Goal: Entertainment & Leisure: Browse casually

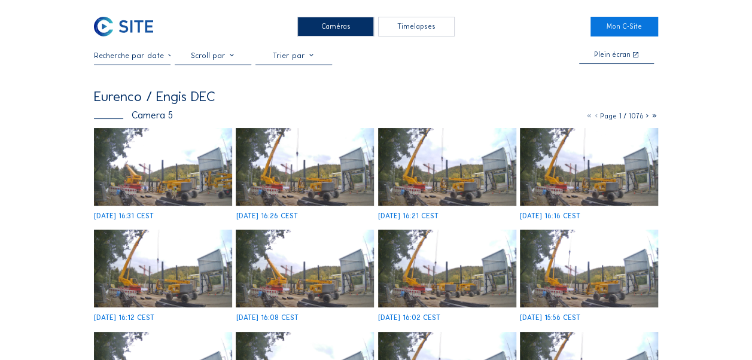
click at [312, 25] on div "Caméras" at bounding box center [335, 27] width 77 height 20
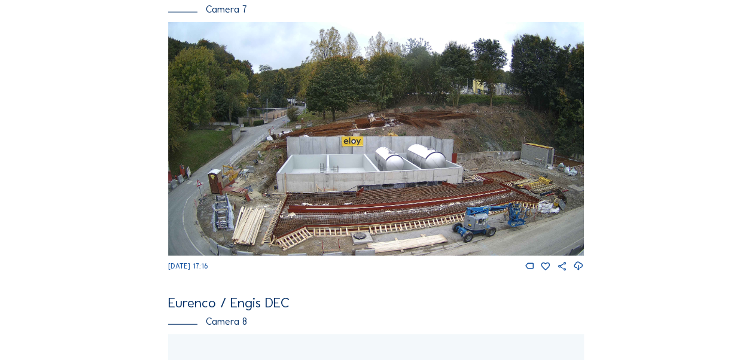
click at [361, 168] on img at bounding box center [376, 139] width 416 height 234
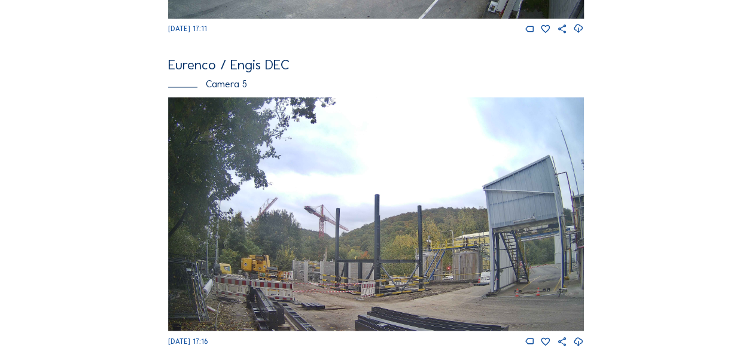
scroll to position [1198, 0]
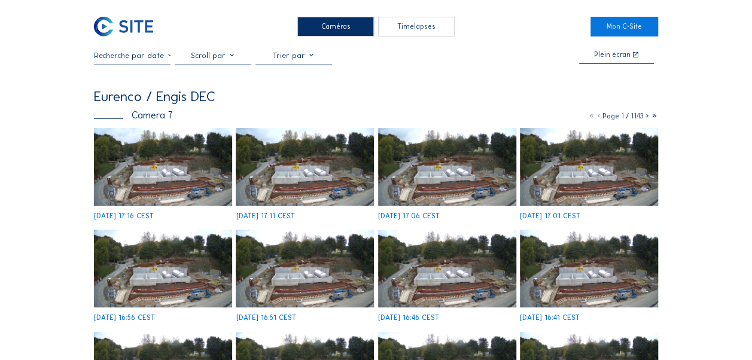
click at [182, 171] on img at bounding box center [163, 167] width 138 height 78
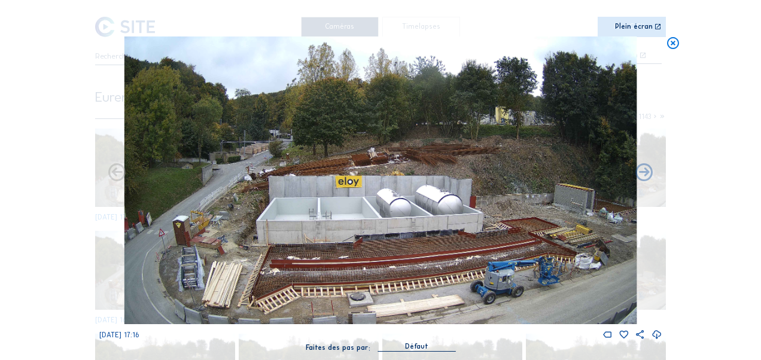
click at [670, 42] on icon at bounding box center [673, 43] width 14 height 14
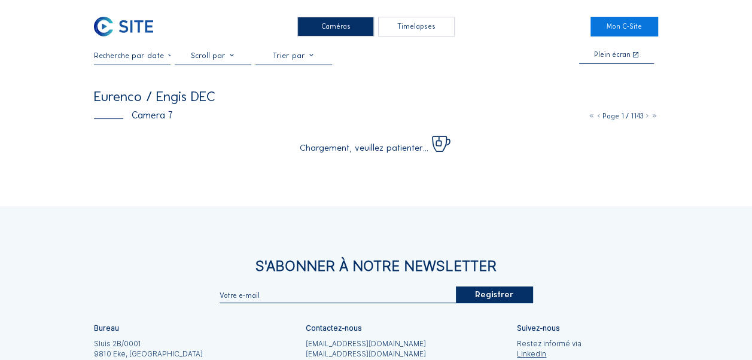
click at [326, 26] on div "Caméras" at bounding box center [335, 27] width 77 height 20
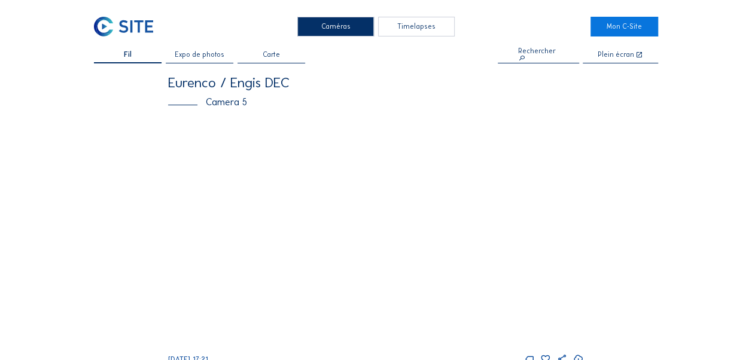
scroll to position [60, 0]
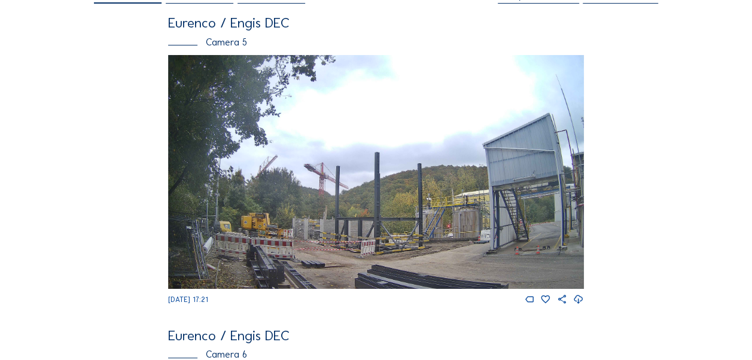
click at [351, 196] on img at bounding box center [376, 172] width 416 height 234
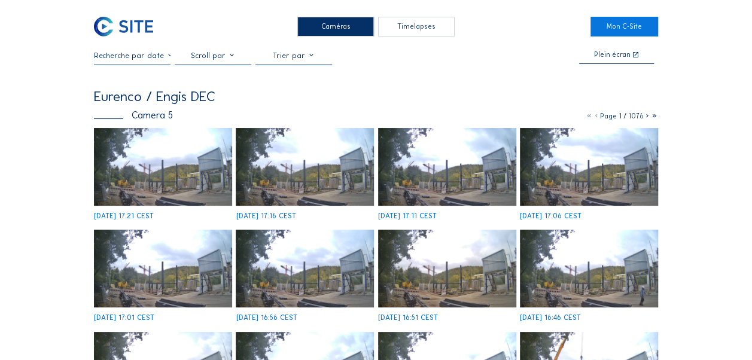
click at [185, 162] on img at bounding box center [163, 167] width 138 height 78
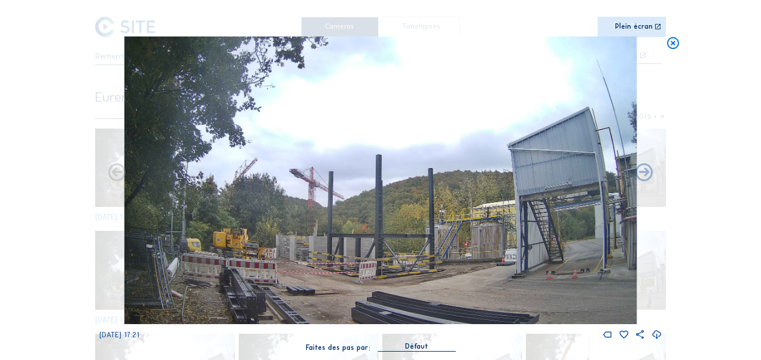
click at [677, 44] on icon at bounding box center [673, 43] width 14 height 14
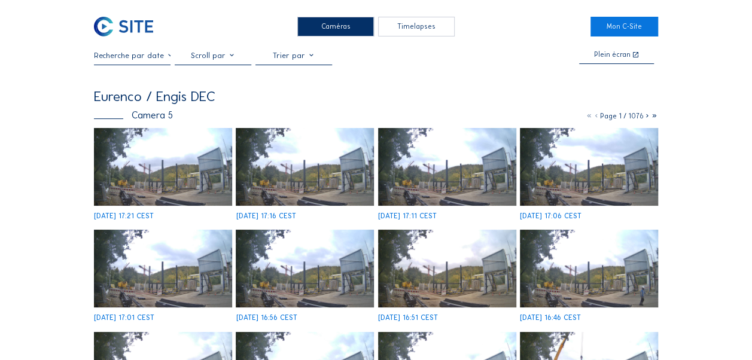
click at [339, 31] on div "Caméras" at bounding box center [335, 27] width 77 height 20
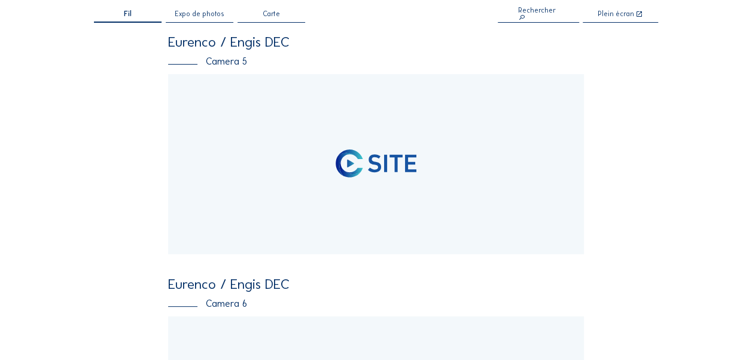
scroll to position [60, 0]
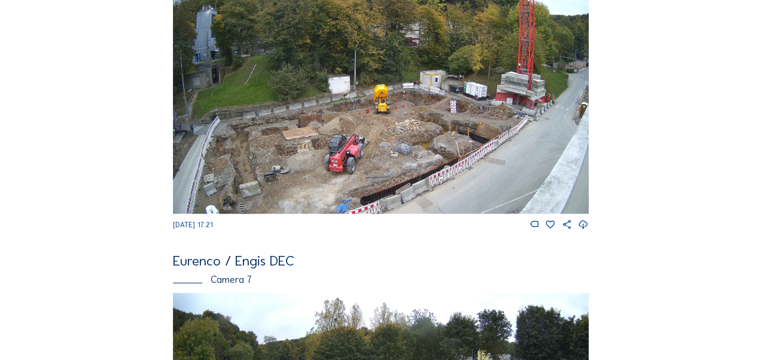
scroll to position [0, 0]
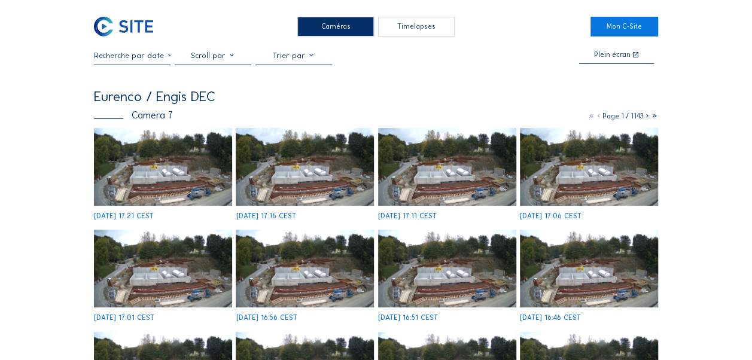
click at [136, 153] on img at bounding box center [163, 167] width 138 height 78
